Goal: Find specific page/section: Find specific page/section

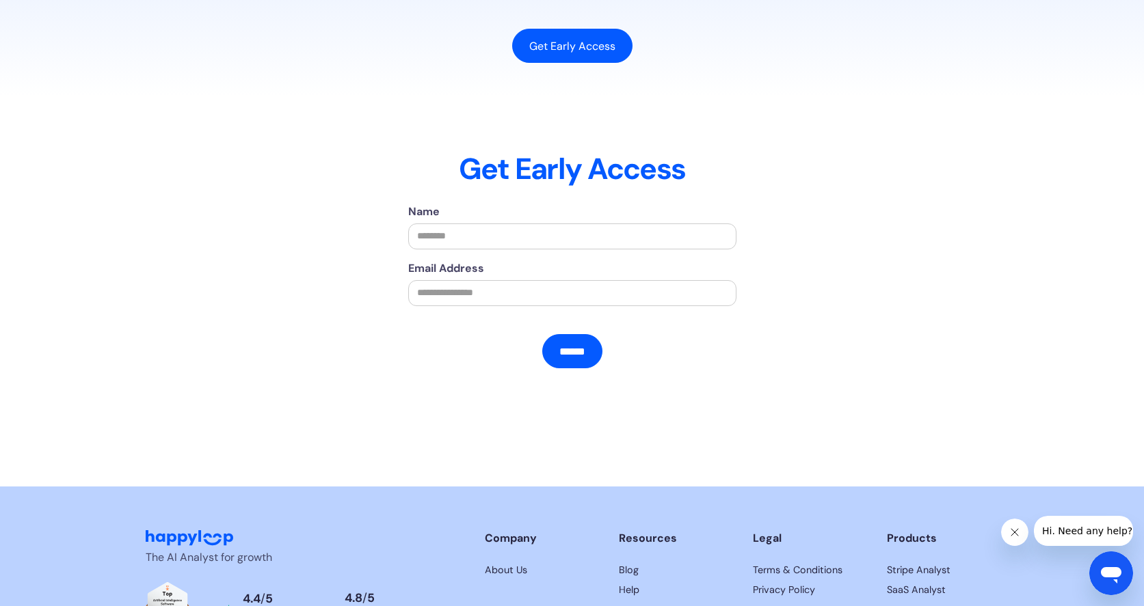
scroll to position [2725, 0]
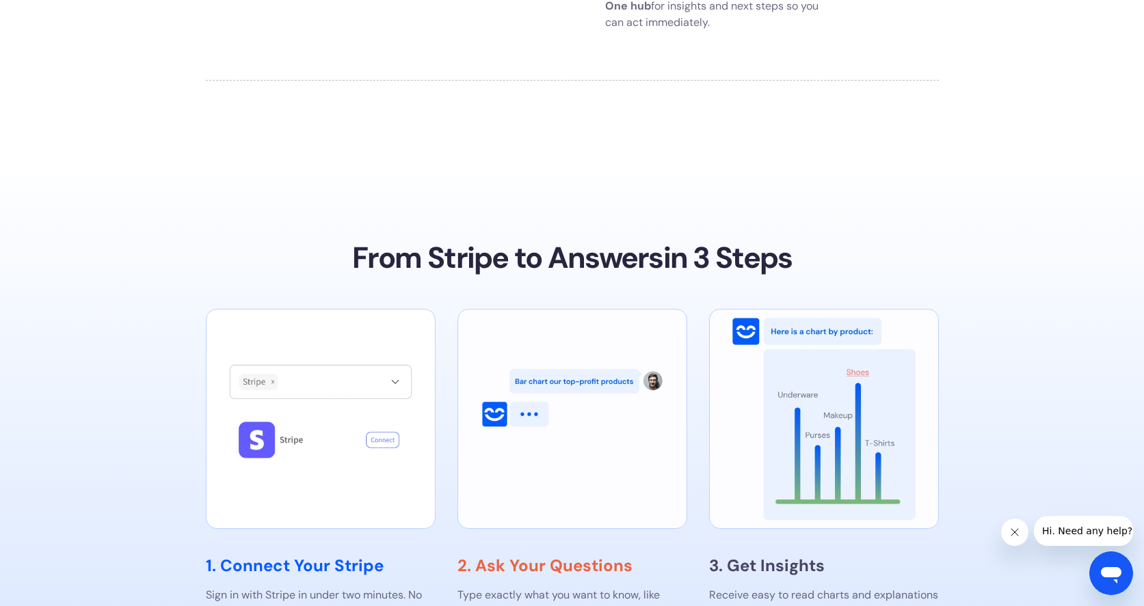
scroll to position [2968, 0]
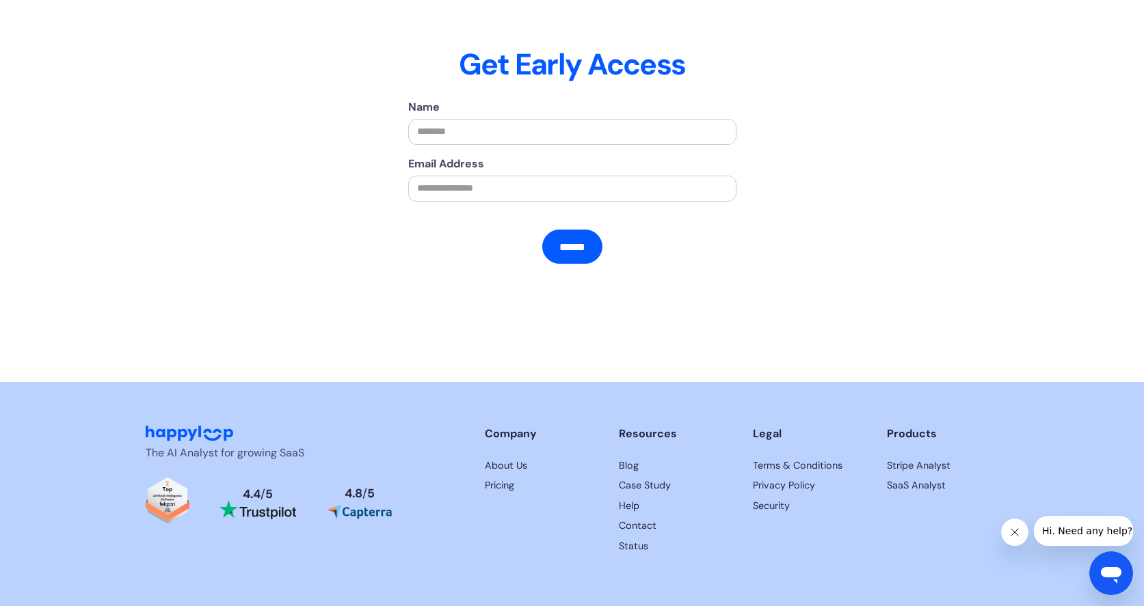
click at [318, 110] on div "Name Email Address ****** Thank you! ❌ Oops! Something went wrong while submitt…" at bounding box center [572, 224] width 643 height 250
